Goal: Task Accomplishment & Management: Use online tool/utility

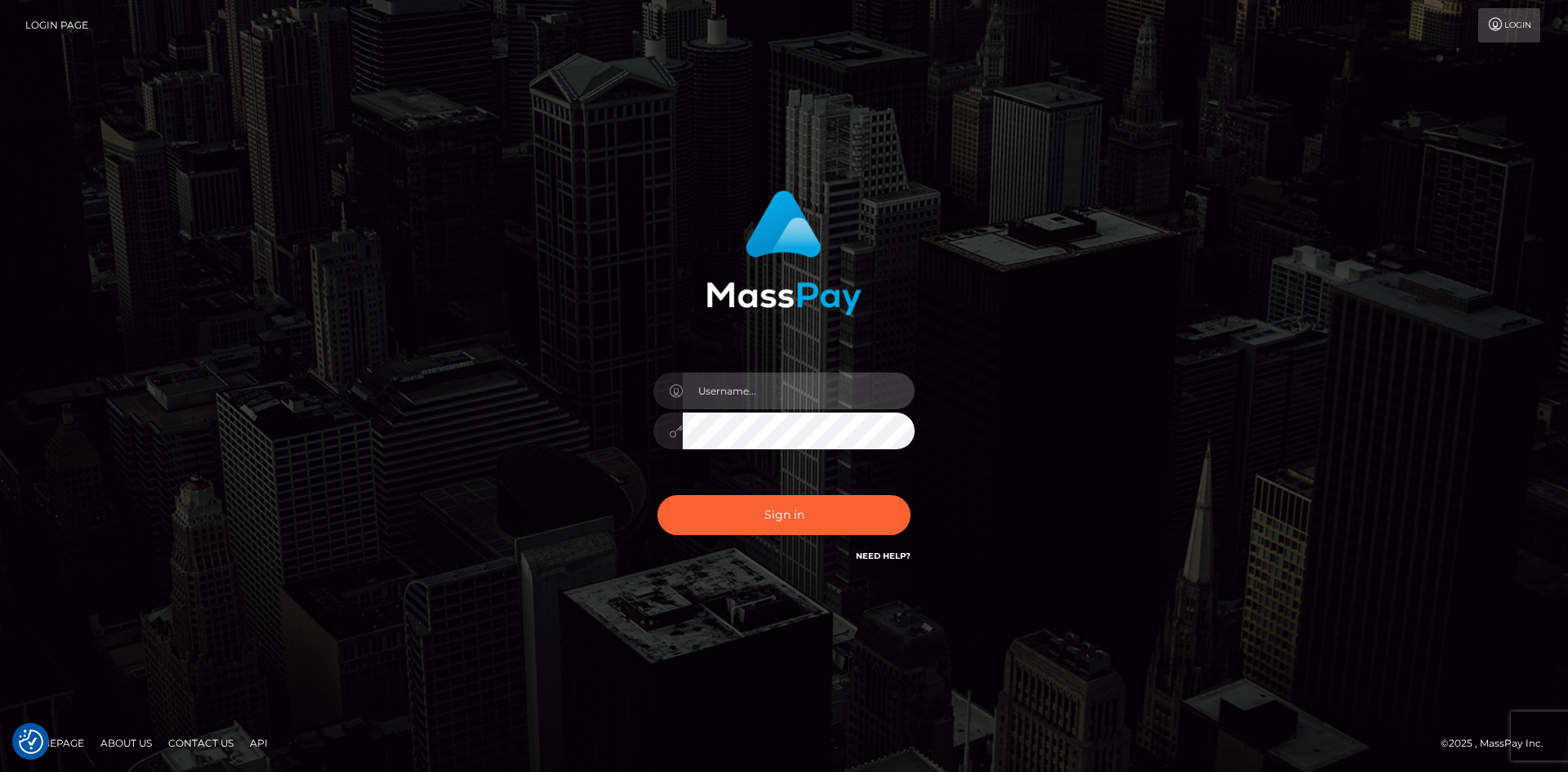
drag, startPoint x: 769, startPoint y: 389, endPoint x: 794, endPoint y: 409, distance: 32.0
click at [769, 389] on input "text" at bounding box center [798, 391] width 232 height 37
type input "[PERSON_NAME]"
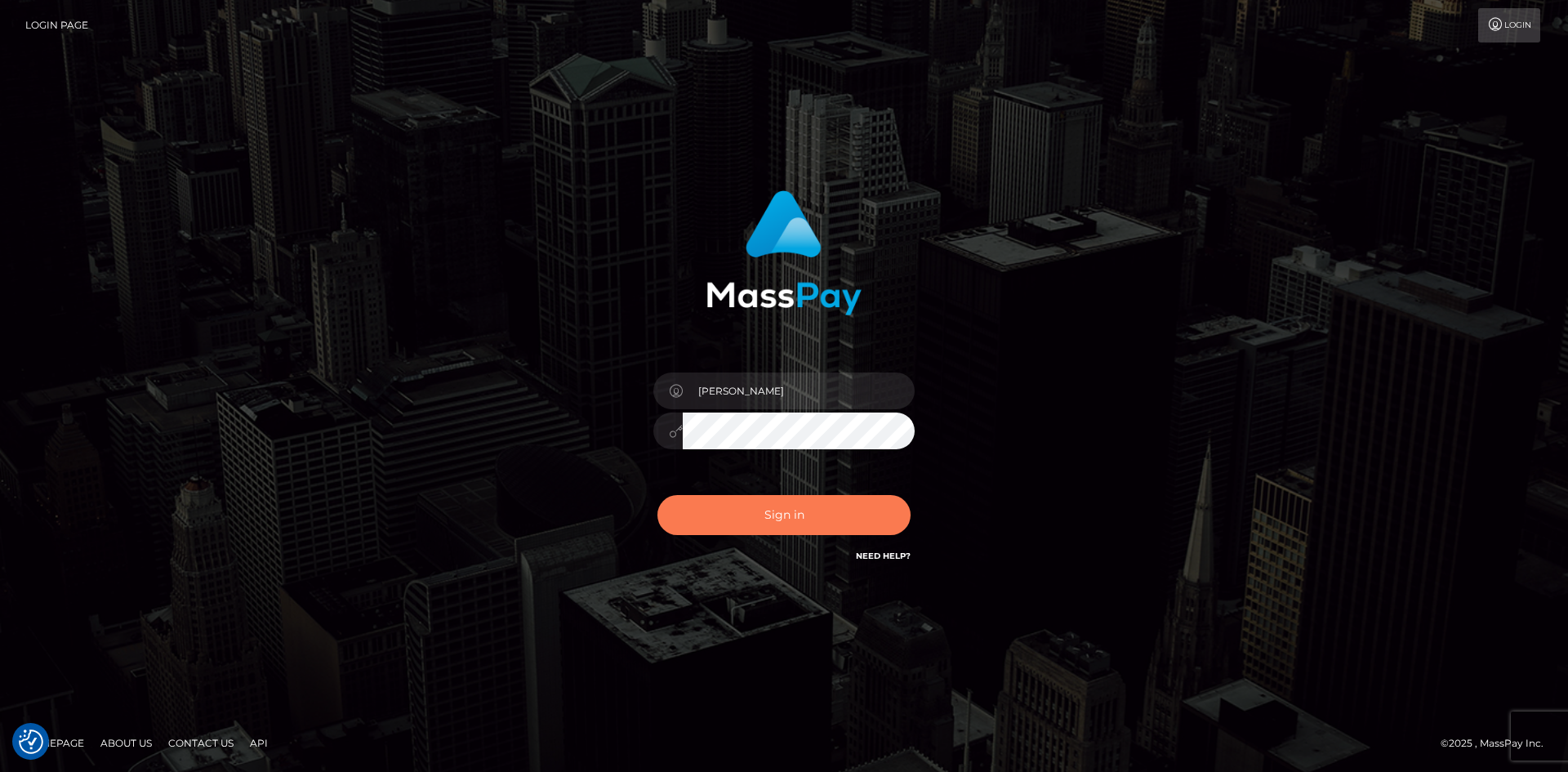
click at [835, 502] on button "Sign in" at bounding box center [784, 514] width 253 height 40
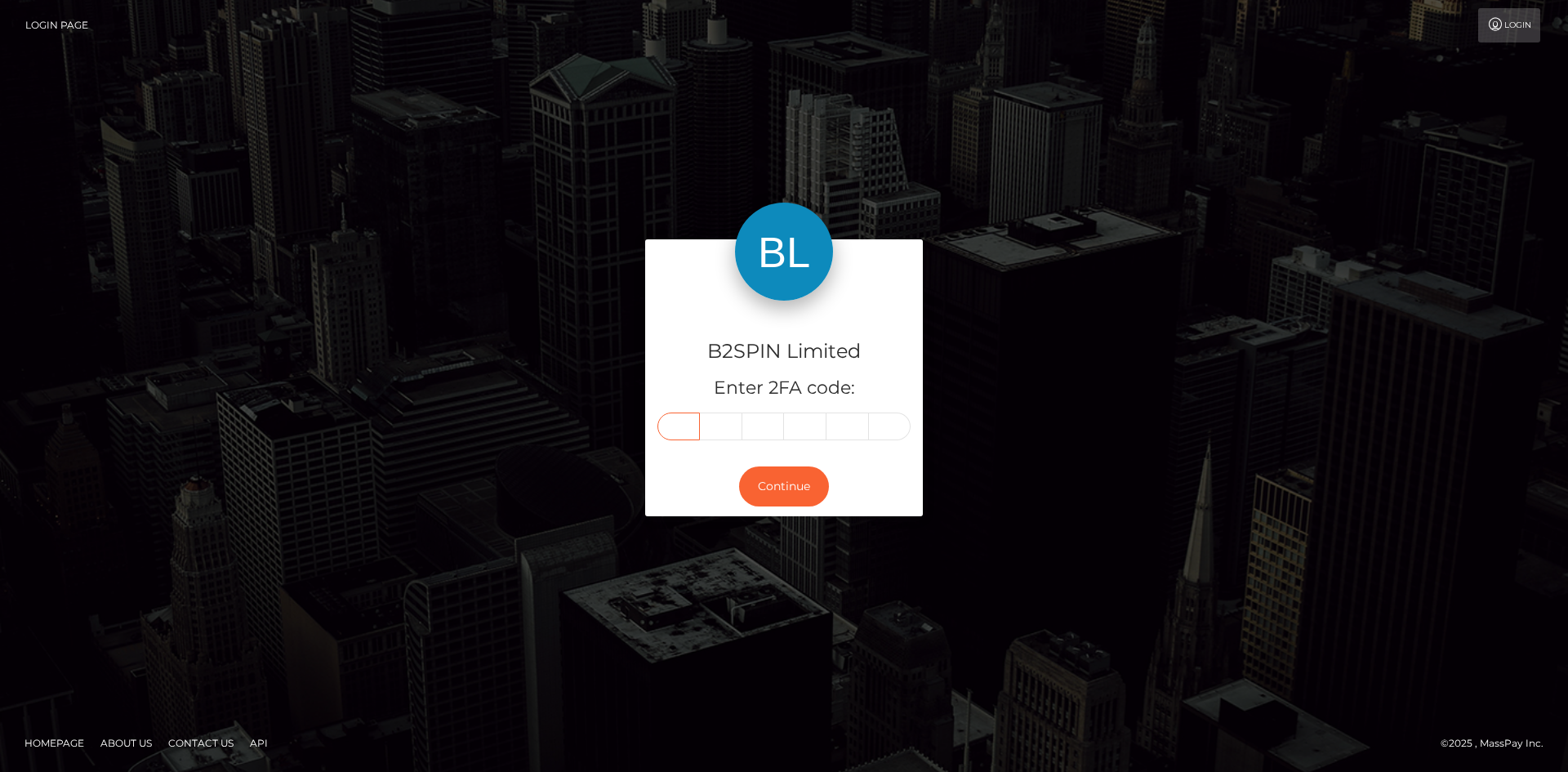
paste input "4"
type input "4"
type input "2"
type input "3"
type input "4"
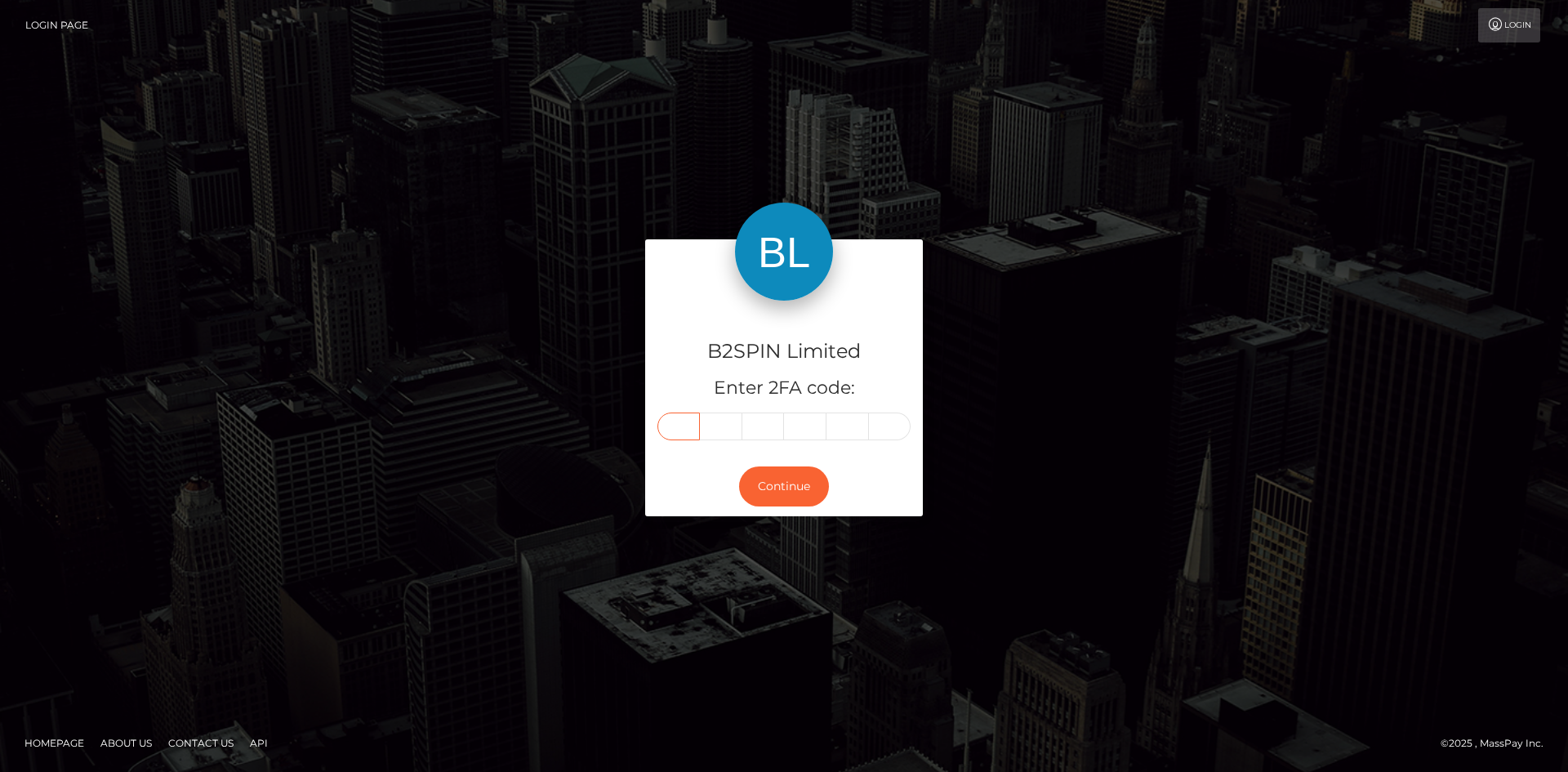
type input "0"
type input "6"
click at [781, 485] on button "Continue" at bounding box center [783, 485] width 90 height 40
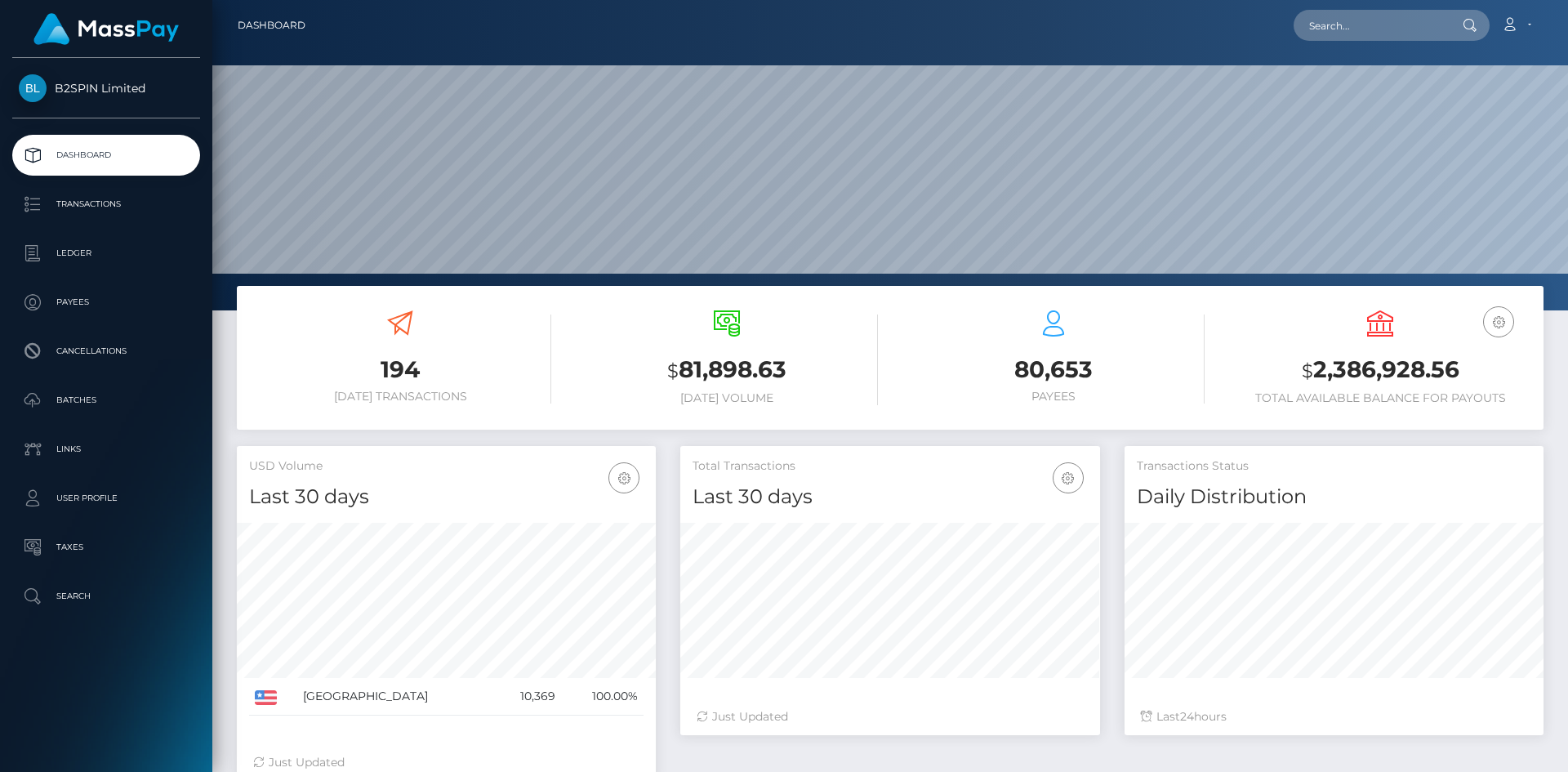
scroll to position [290, 420]
click at [92, 209] on p "Transactions" at bounding box center [105, 204] width 175 height 24
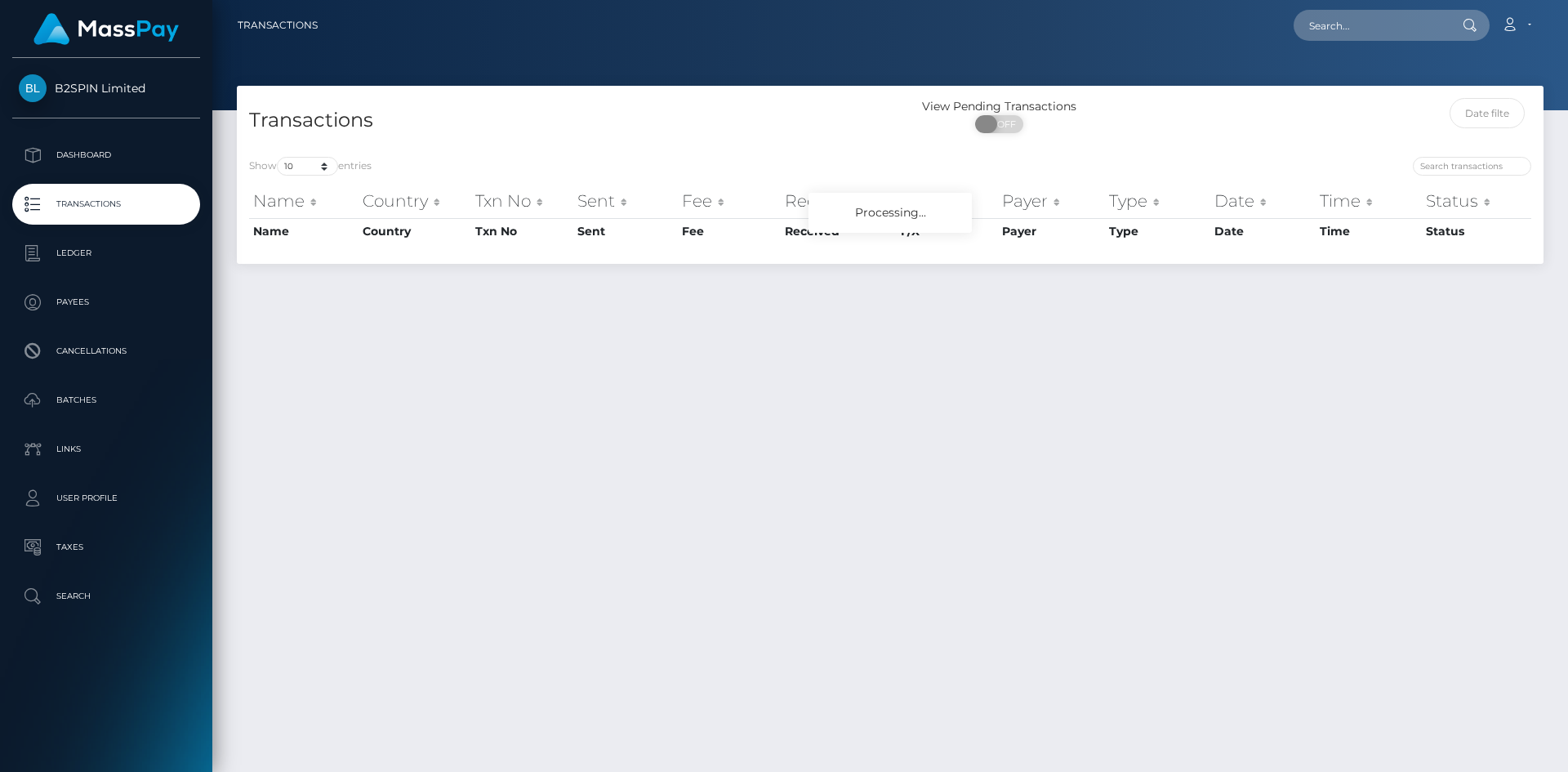
click at [993, 129] on span at bounding box center [986, 124] width 22 height 18
checkbox input "true"
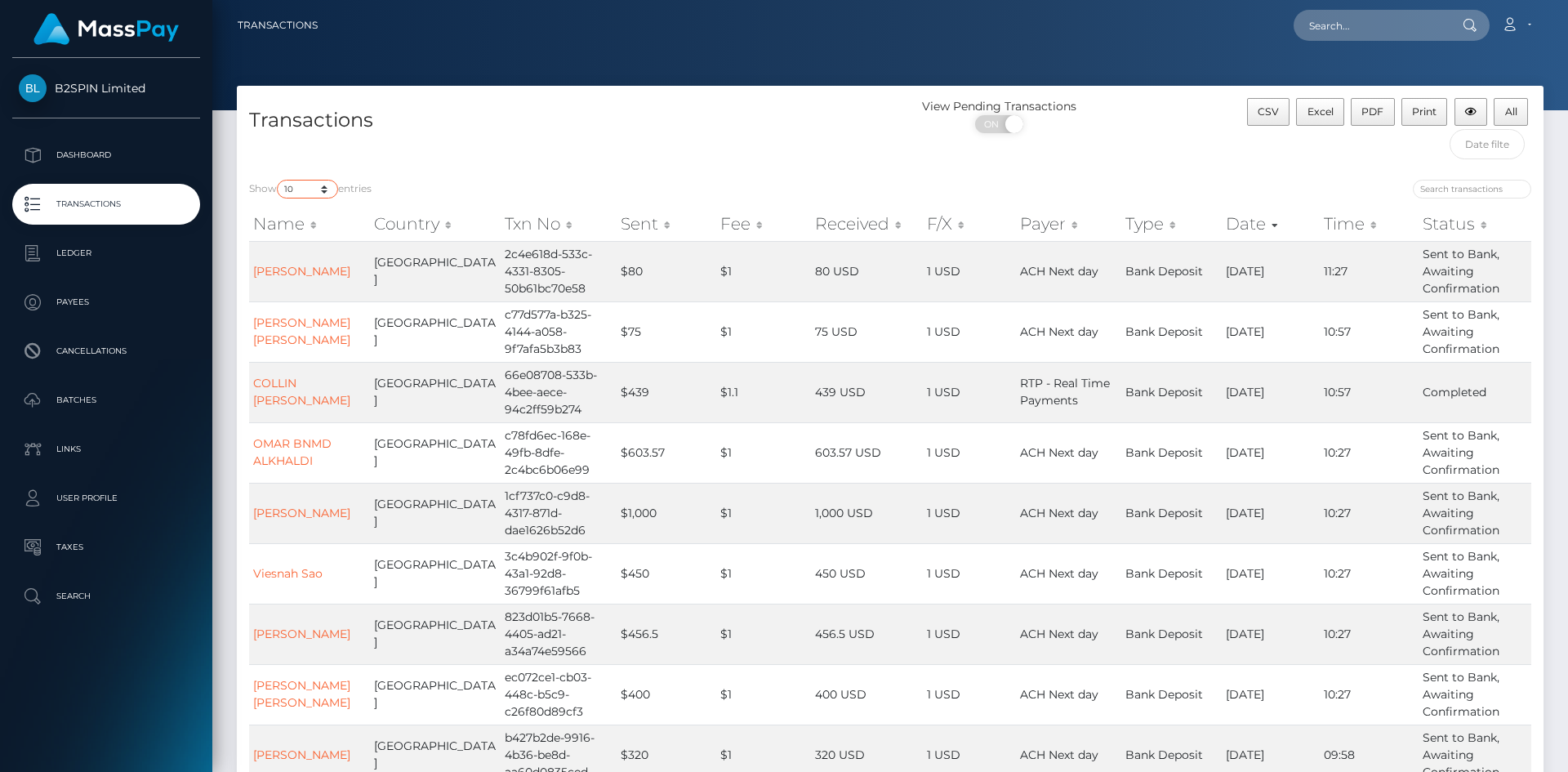
click at [312, 188] on select "10 25 50 100 250 500 1,000 3,500" at bounding box center [307, 189] width 61 height 18
select select "3500"
click at [278, 179] on select "10 25 50 100 250 500 1,000 3,500" at bounding box center [307, 189] width 61 height 18
click at [1174, 153] on div "View Pending Transactions ON OFF" at bounding box center [1053, 132] width 326 height 69
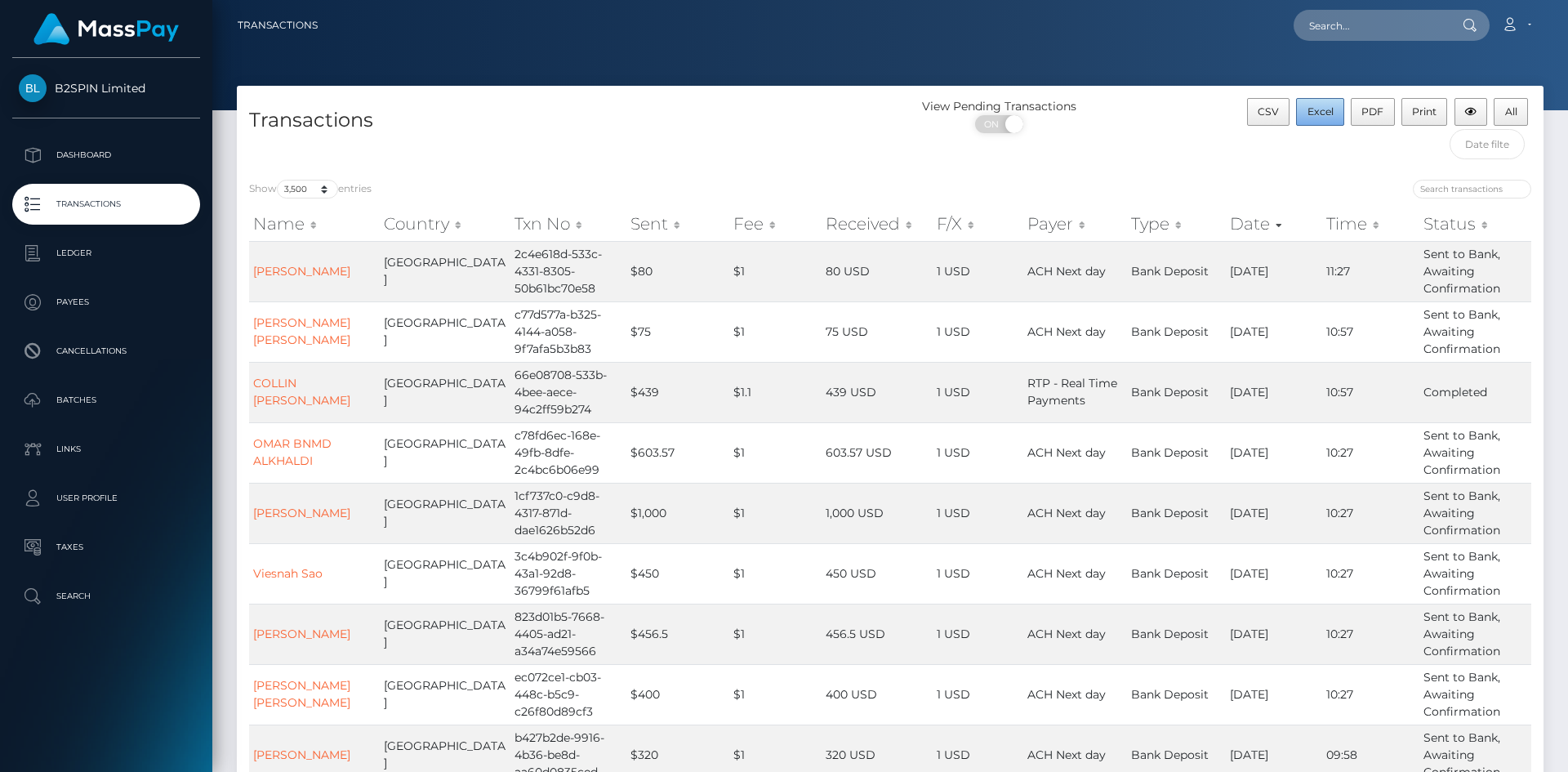
click at [1330, 113] on span "Excel" at bounding box center [1320, 111] width 26 height 12
